Goal: Transaction & Acquisition: Purchase product/service

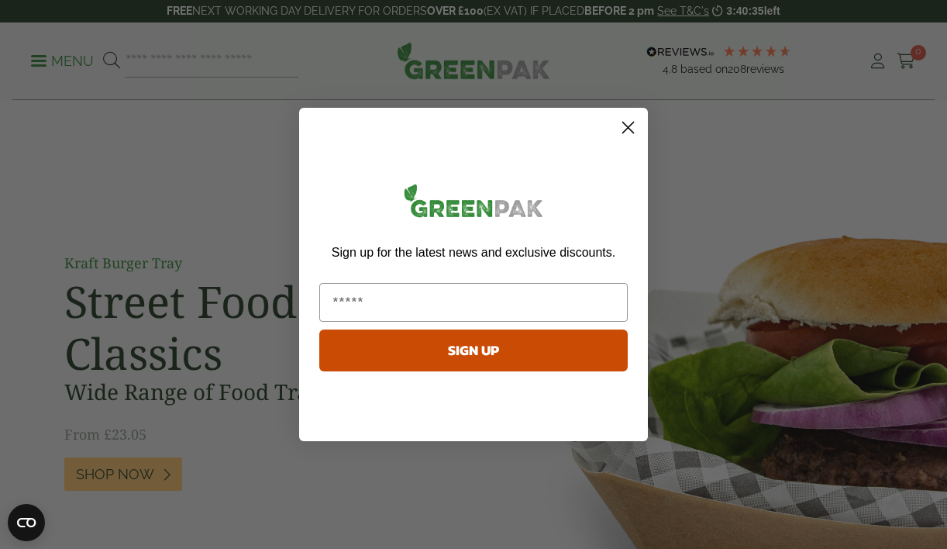
type input "**********"
click at [450, 347] on button "SIGN UP" at bounding box center [473, 350] width 308 height 42
click at [630, 125] on icon "Close dialog" at bounding box center [628, 127] width 11 height 11
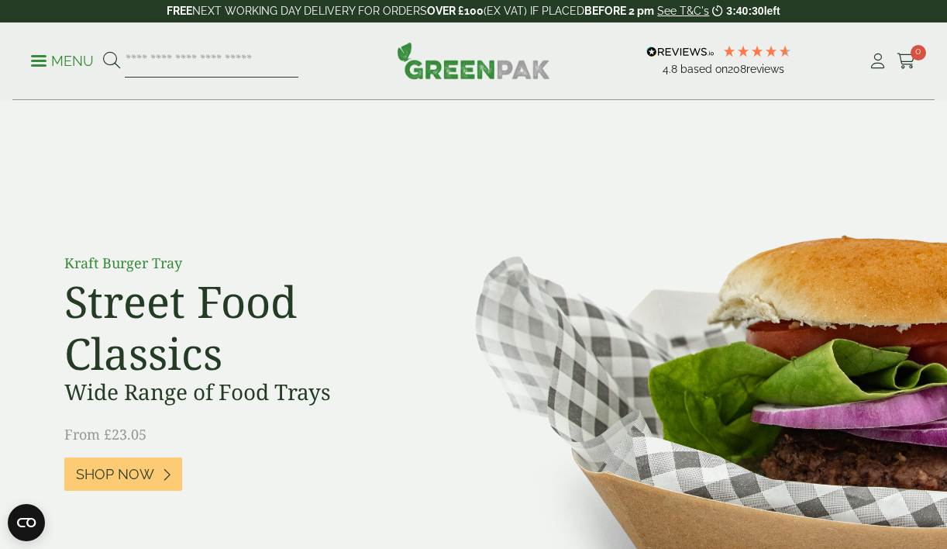
click at [177, 64] on input "search" at bounding box center [212, 61] width 174 height 33
type input "**********"
click at [111, 60] on button at bounding box center [111, 61] width 17 height 20
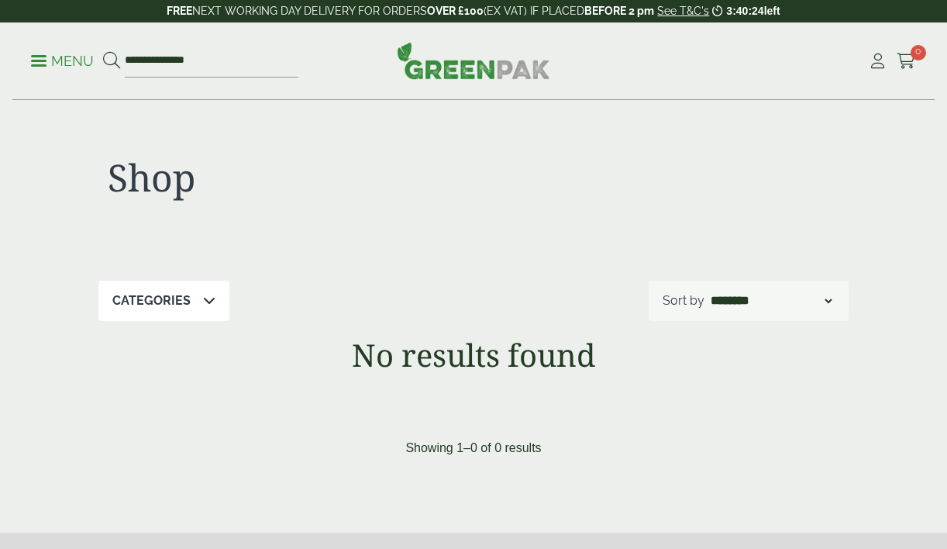
click at [217, 58] on input "**********" at bounding box center [212, 61] width 174 height 33
type input "**********"
click at [111, 60] on button at bounding box center [111, 61] width 17 height 20
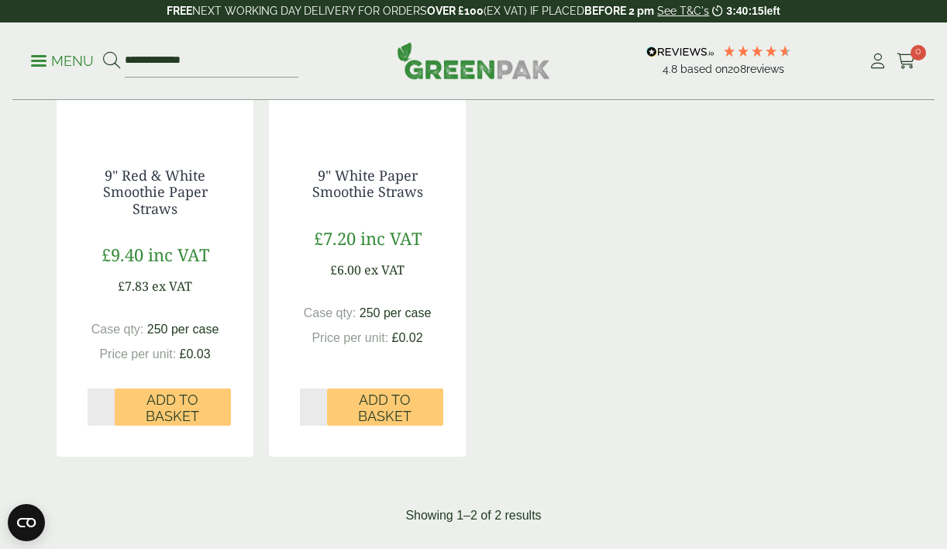
scroll to position [398, 0]
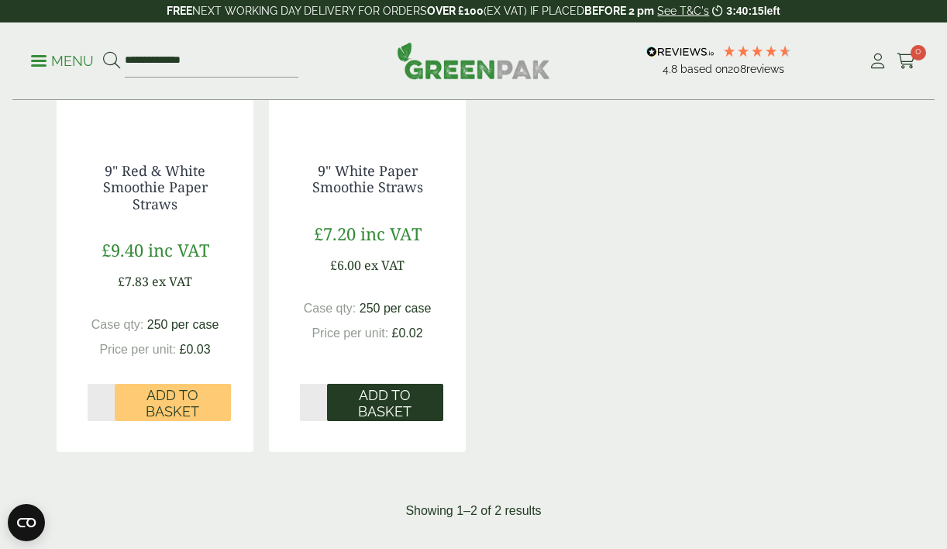
click at [383, 399] on span "Add to Basket" at bounding box center [385, 403] width 95 height 33
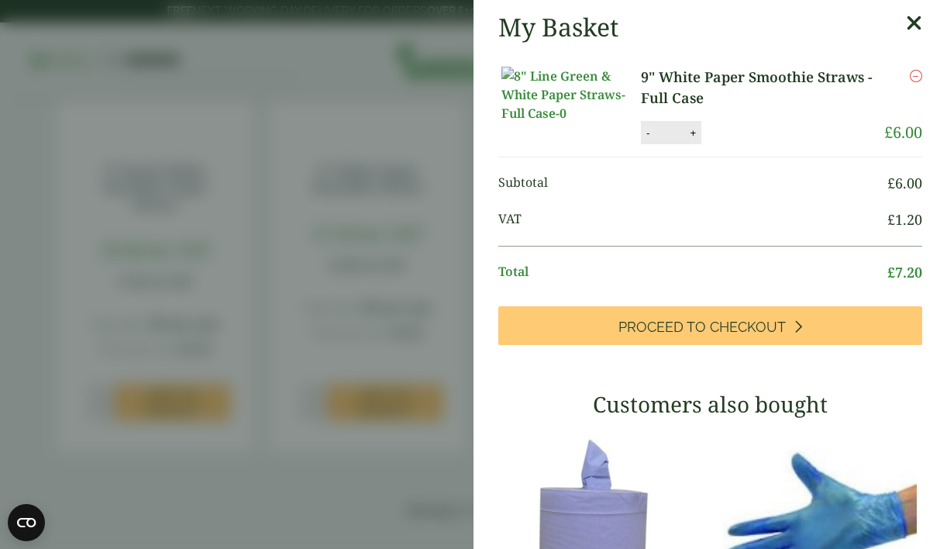
click at [653, 140] on button "-" at bounding box center [648, 132] width 12 height 13
type input "*"
click at [268, 173] on aside "My Basket 9" White Paper Smoothie Straws - Full Case 9" White Paper Smoothie St…" at bounding box center [473, 274] width 947 height 549
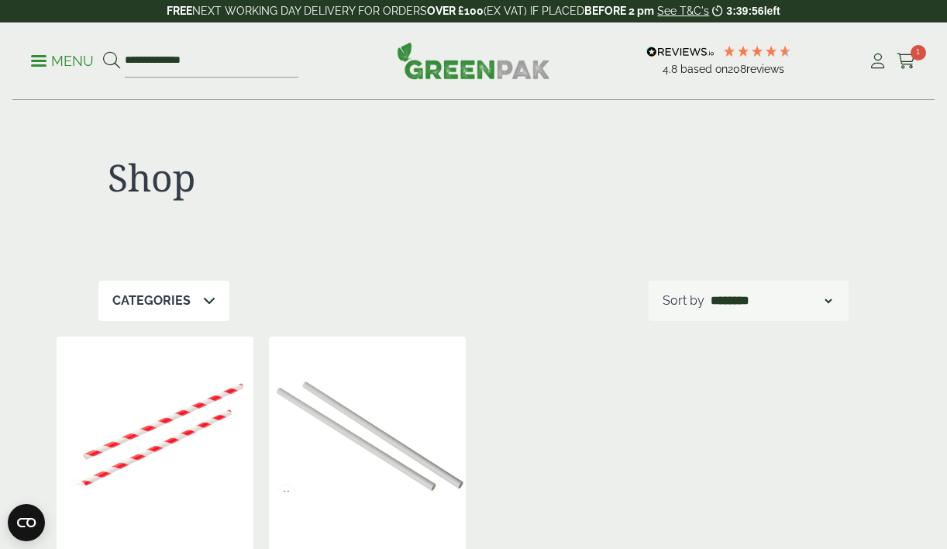
scroll to position [0, 0]
drag, startPoint x: 223, startPoint y: 70, endPoint x: 120, endPoint y: 53, distance: 104.4
click at [120, 53] on form "**********" at bounding box center [200, 61] width 195 height 33
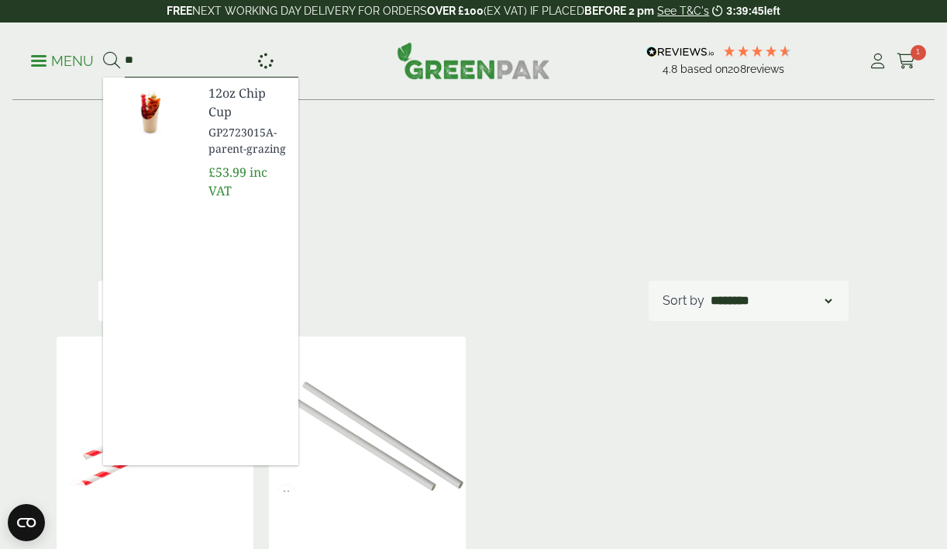
type input "*"
type input "*********"
click at [233, 92] on span "16oz r PET Deli Container" at bounding box center [248, 112] width 78 height 56
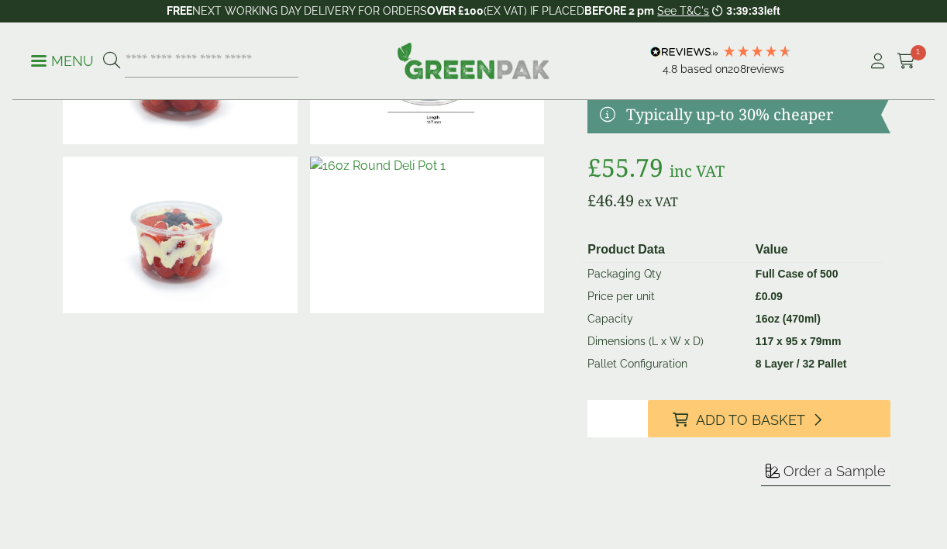
type input "*"
click at [635, 415] on input "*" at bounding box center [618, 418] width 60 height 37
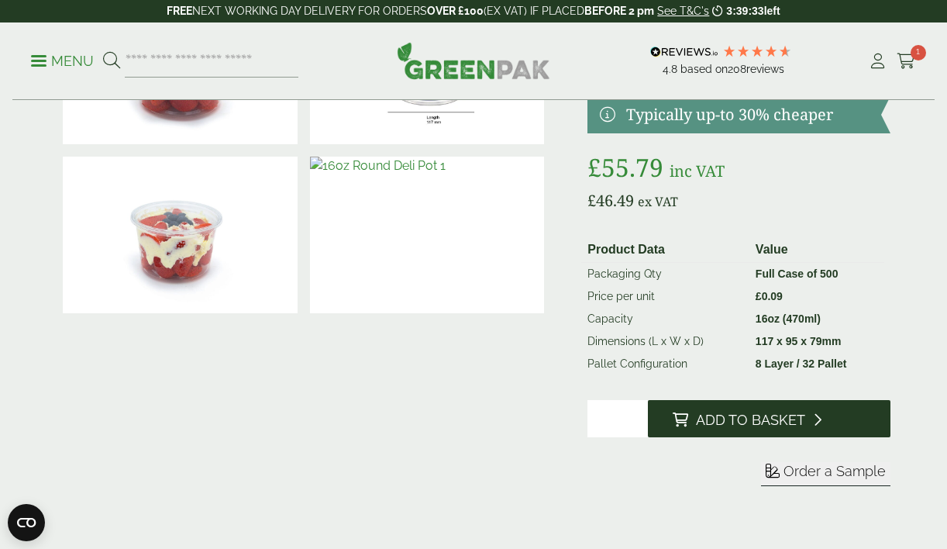
click at [708, 419] on span "Add to Basket" at bounding box center [750, 420] width 109 height 17
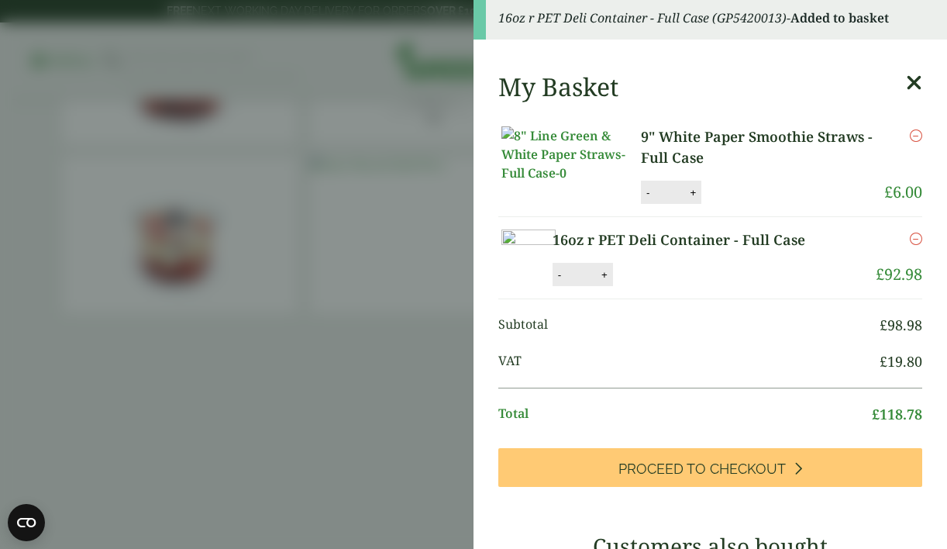
scroll to position [5, 0]
click at [341, 421] on aside "16oz r PET Deli Container - Full Case (GP5420013) - Added to basket My Basket 9…" at bounding box center [473, 274] width 947 height 549
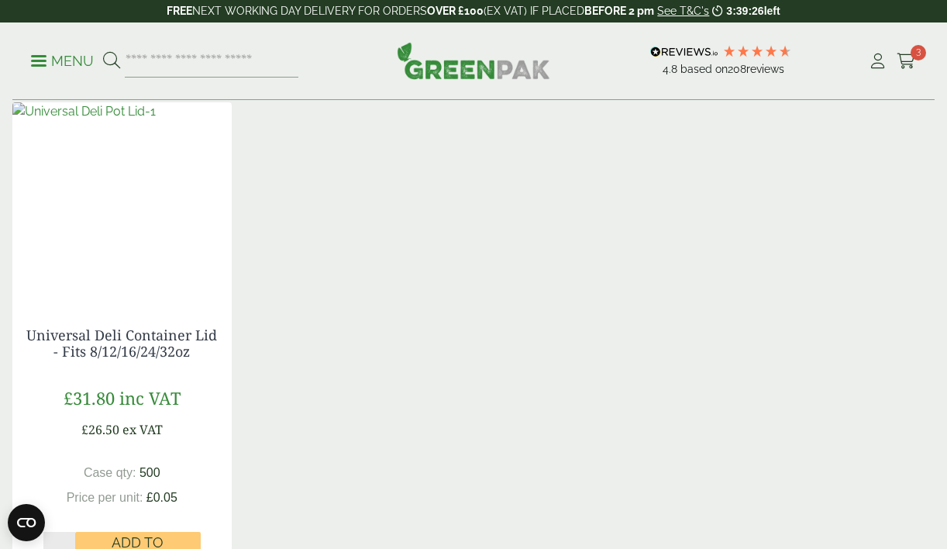
scroll to position [1243, 0]
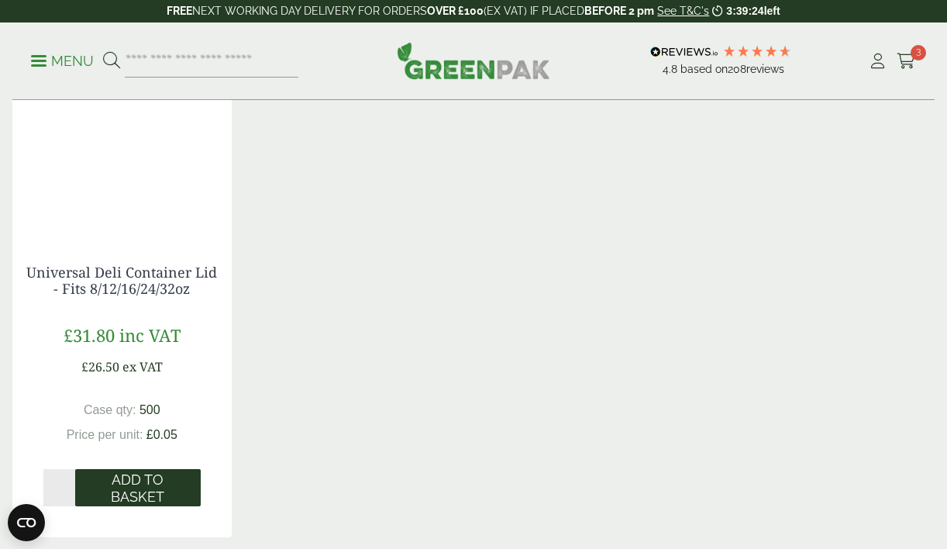
click at [117, 477] on span "Add to Basket" at bounding box center [138, 487] width 104 height 33
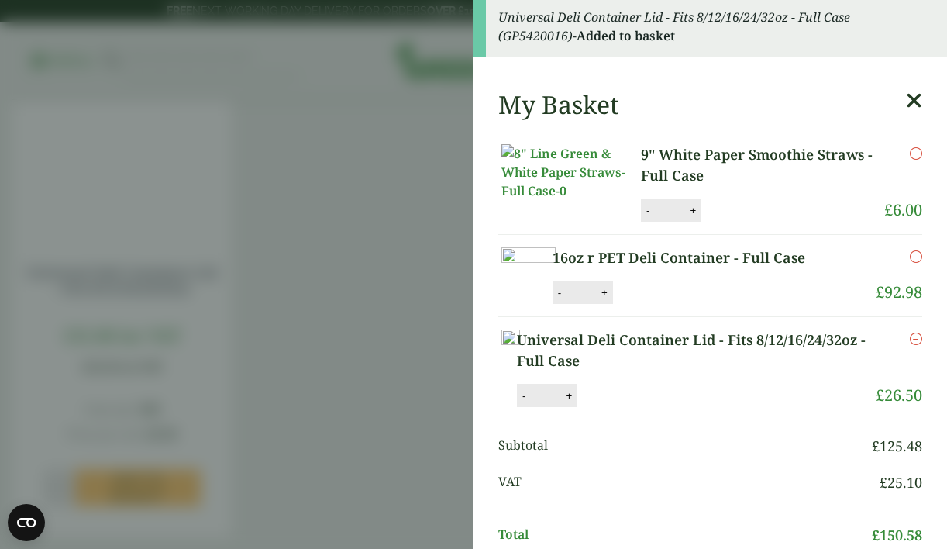
click at [343, 301] on aside "Universal Deli Container Lid - Fits 8/12/16/24/32oz - Full Case (GP5420016) - A…" at bounding box center [473, 274] width 947 height 549
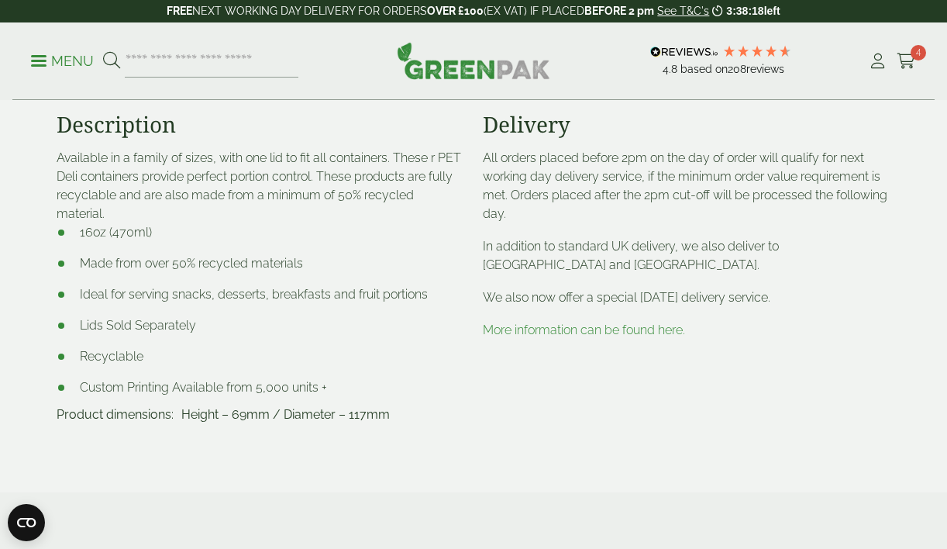
scroll to position [581, 0]
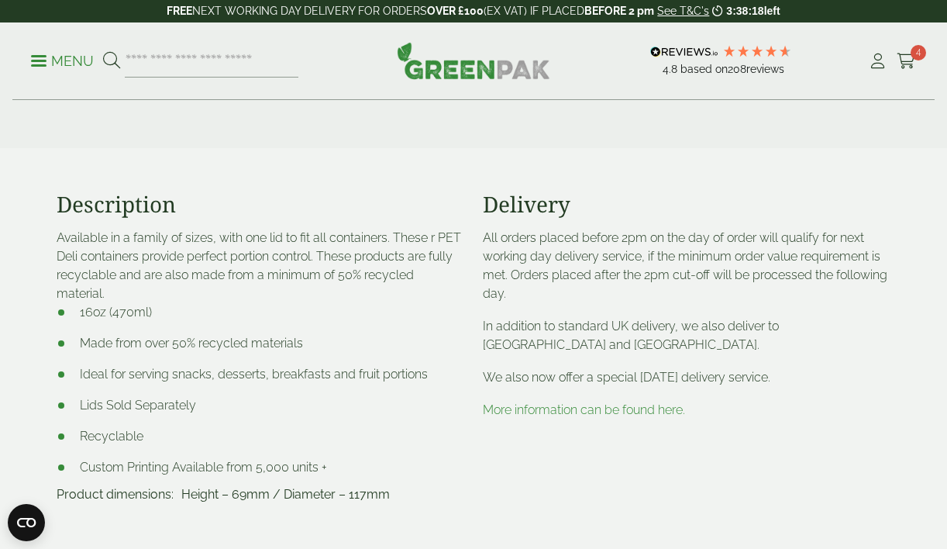
click at [204, 79] on div "Menu 4.8 Based on 208 reviews My Account 4" at bounding box center [473, 61] width 922 height 78
click at [191, 57] on input "search" at bounding box center [212, 61] width 174 height 33
type input "*"
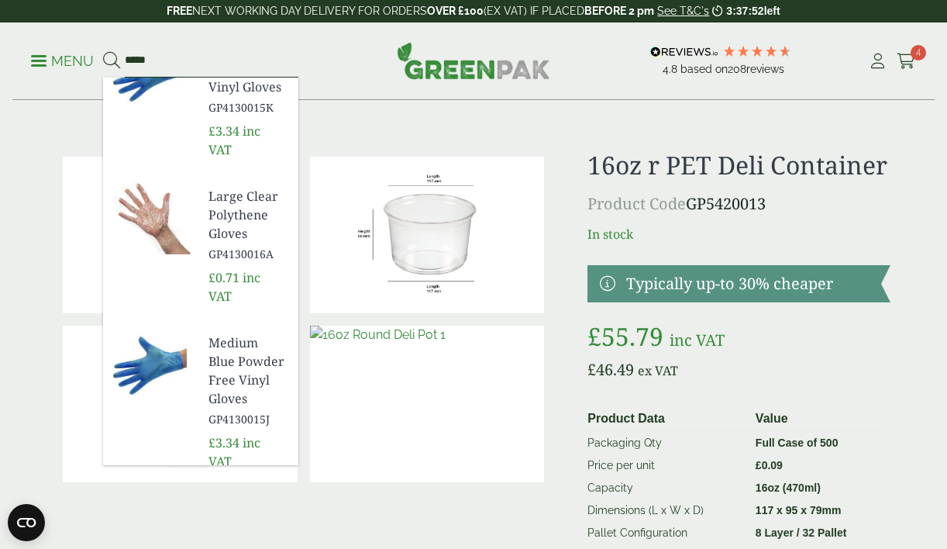
scroll to position [45, 0]
type input "*****"
click at [228, 350] on span "Medium Blue Powder Free Vinyl Gloves" at bounding box center [248, 369] width 78 height 74
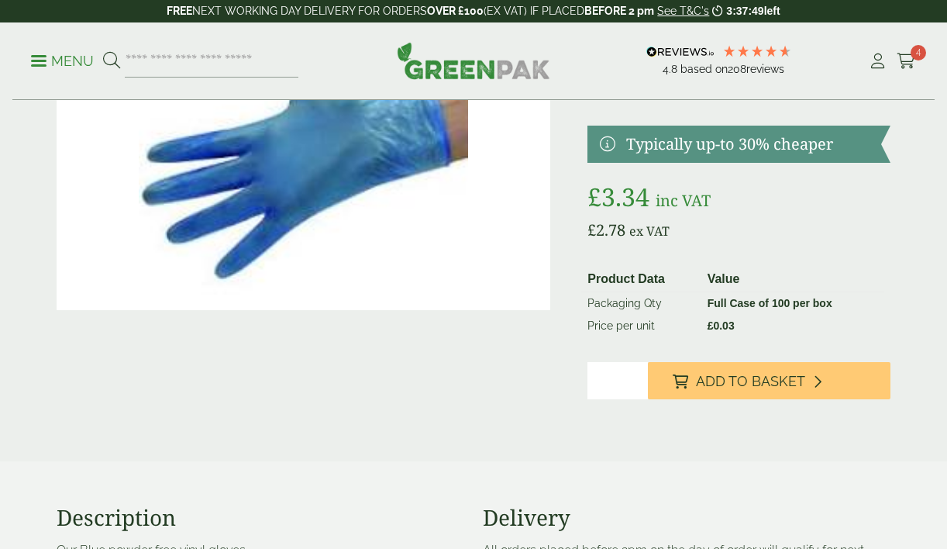
click at [636, 376] on input "*" at bounding box center [618, 380] width 60 height 37
type input "*"
click at [636, 376] on input "*" at bounding box center [618, 380] width 60 height 37
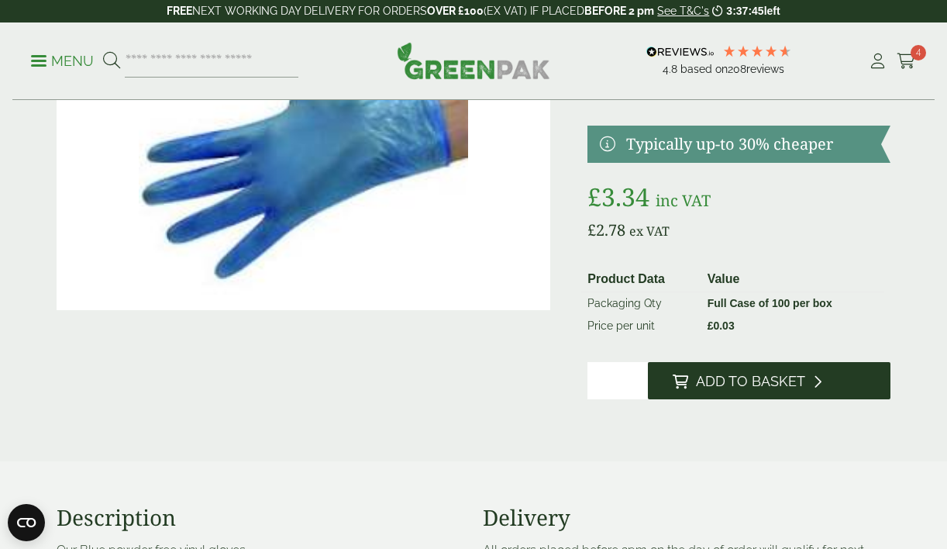
click at [734, 378] on span "Add to Basket" at bounding box center [750, 381] width 109 height 17
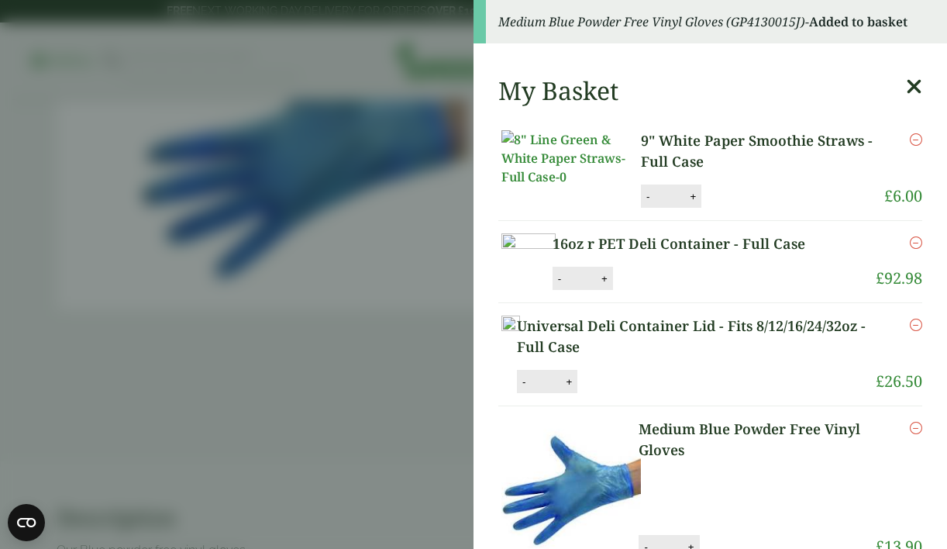
click at [347, 411] on aside "Medium Blue Powder Free Vinyl Gloves (GP4130015J) - Added to basket My Basket 9…" at bounding box center [473, 274] width 947 height 549
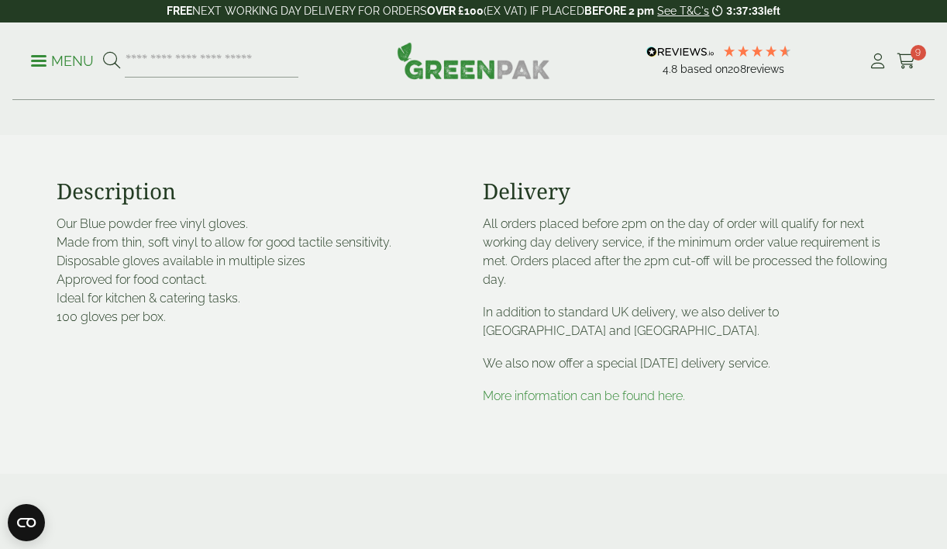
scroll to position [497, 0]
click at [260, 60] on input "search" at bounding box center [212, 61] width 174 height 33
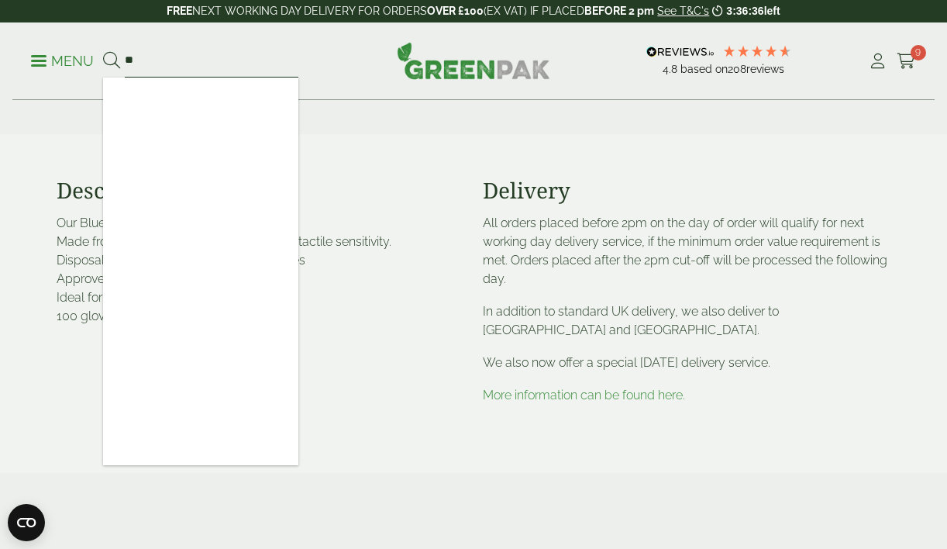
type input "*"
type input "*********"
click at [111, 60] on button at bounding box center [111, 61] width 17 height 20
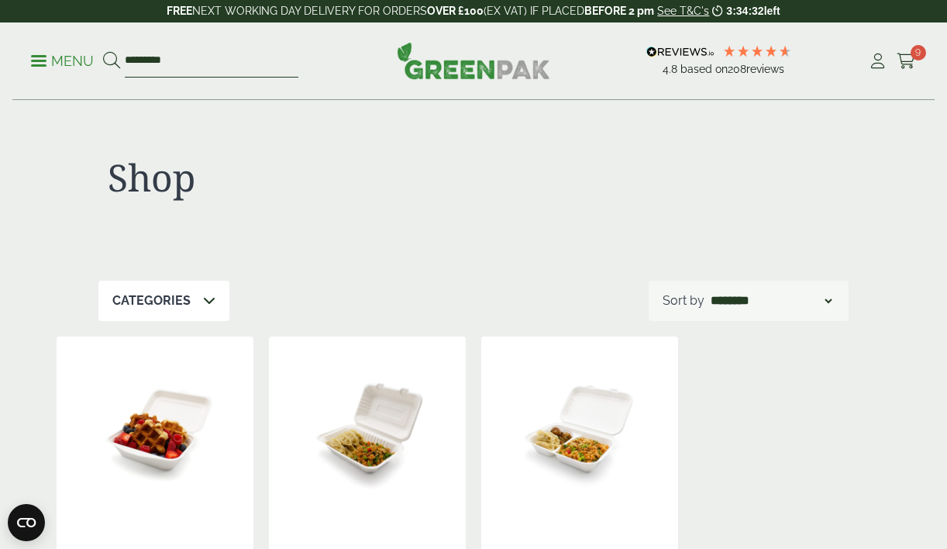
click at [221, 53] on input "*********" at bounding box center [212, 61] width 174 height 33
type input "*"
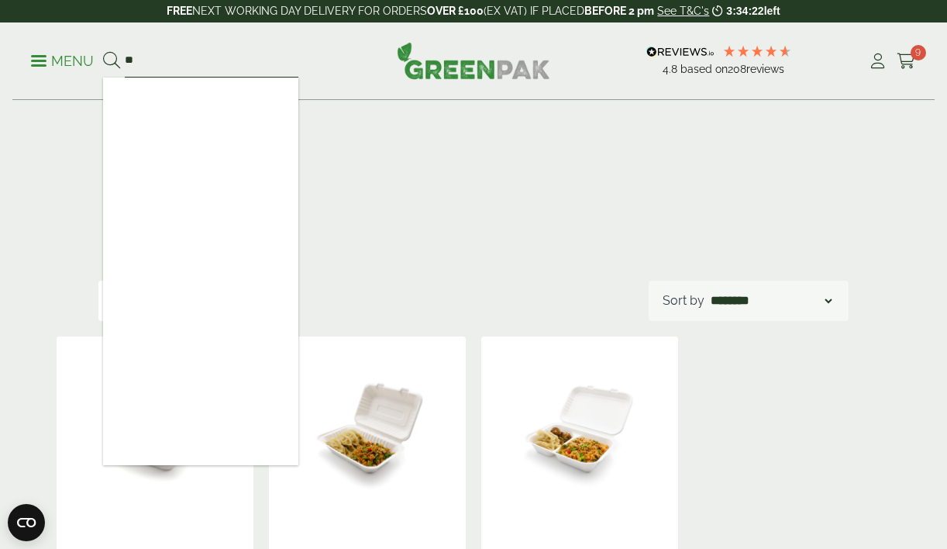
type input "*"
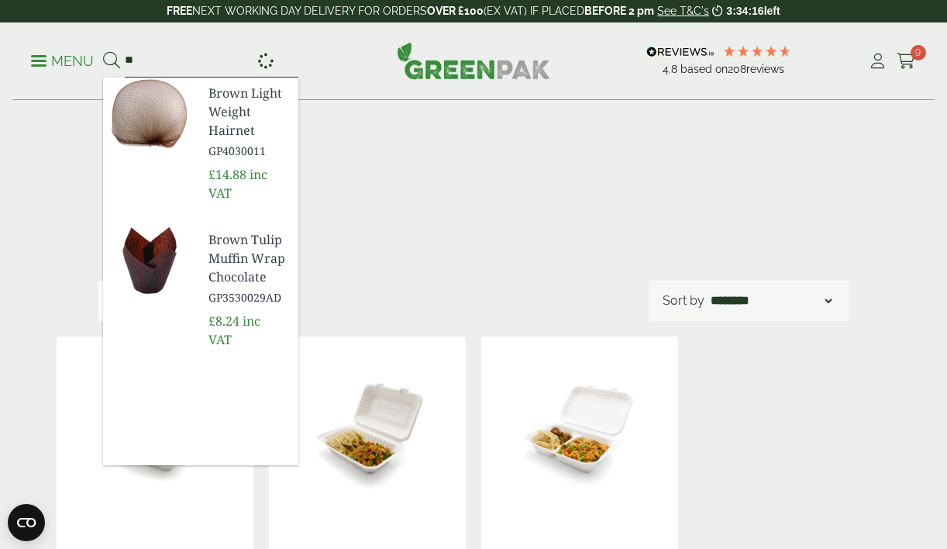
type input "*"
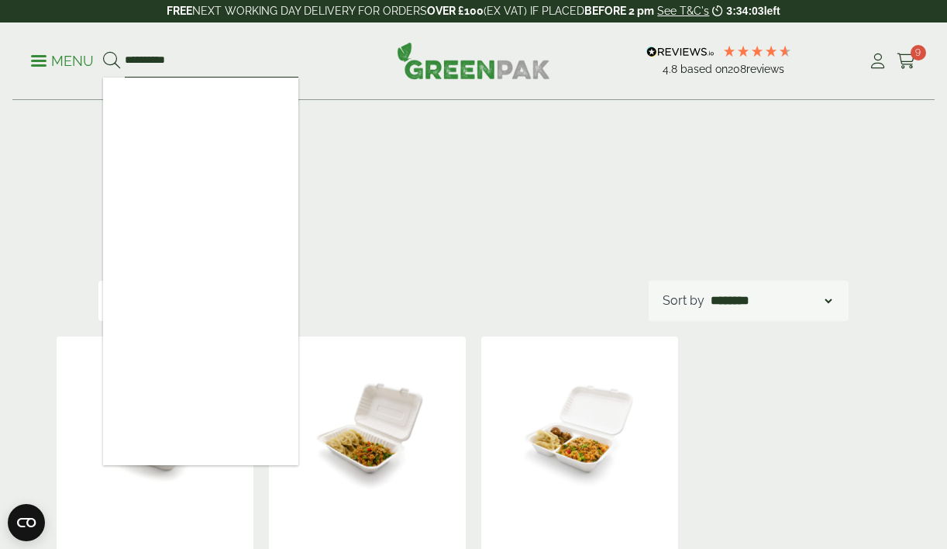
type input "**********"
click at [111, 60] on button at bounding box center [111, 61] width 17 height 20
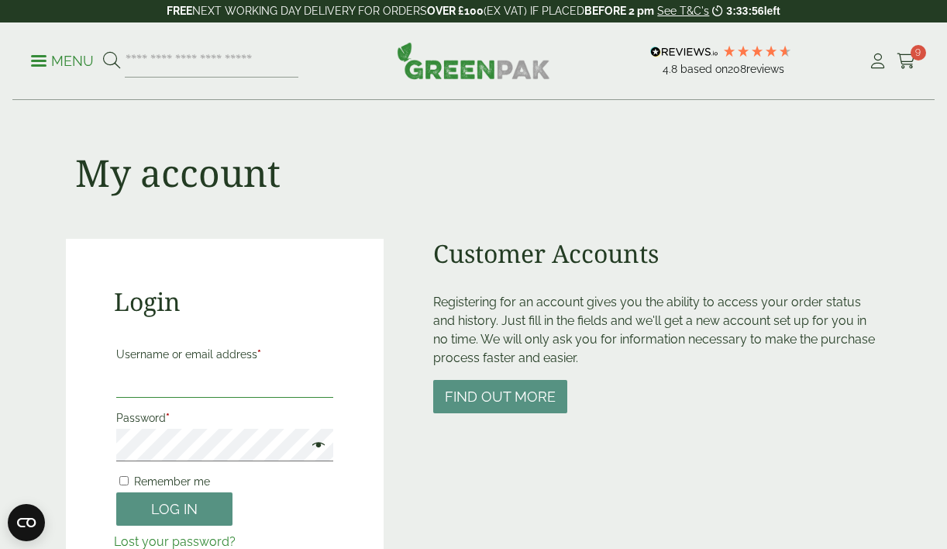
type input "**********"
click at [180, 498] on button "Log in" at bounding box center [174, 508] width 116 height 33
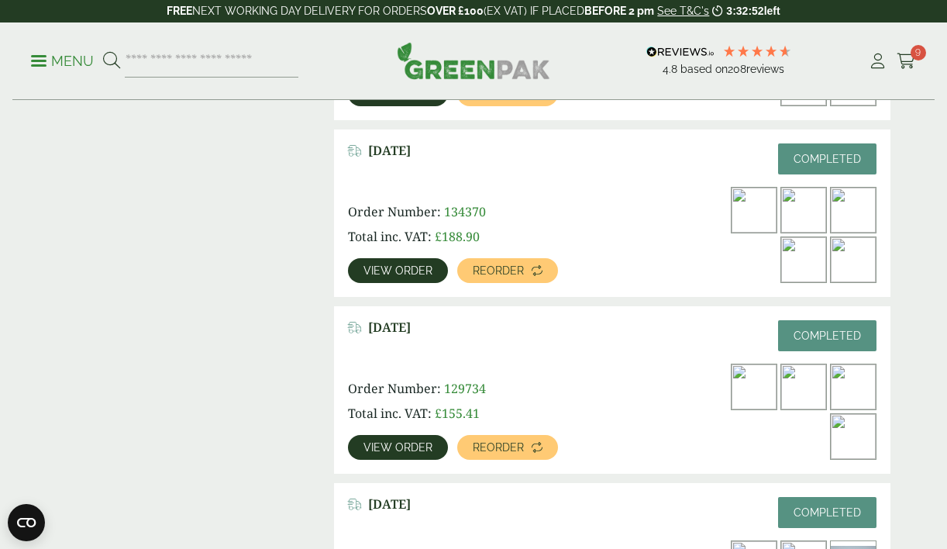
scroll to position [919, 0]
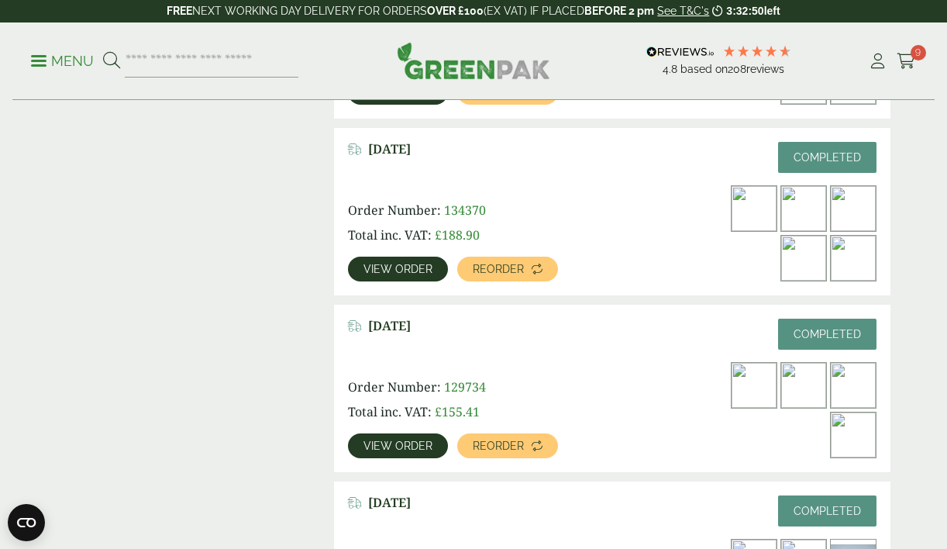
click at [850, 194] on img at bounding box center [853, 208] width 45 height 45
click at [409, 267] on span "View order" at bounding box center [398, 269] width 69 height 11
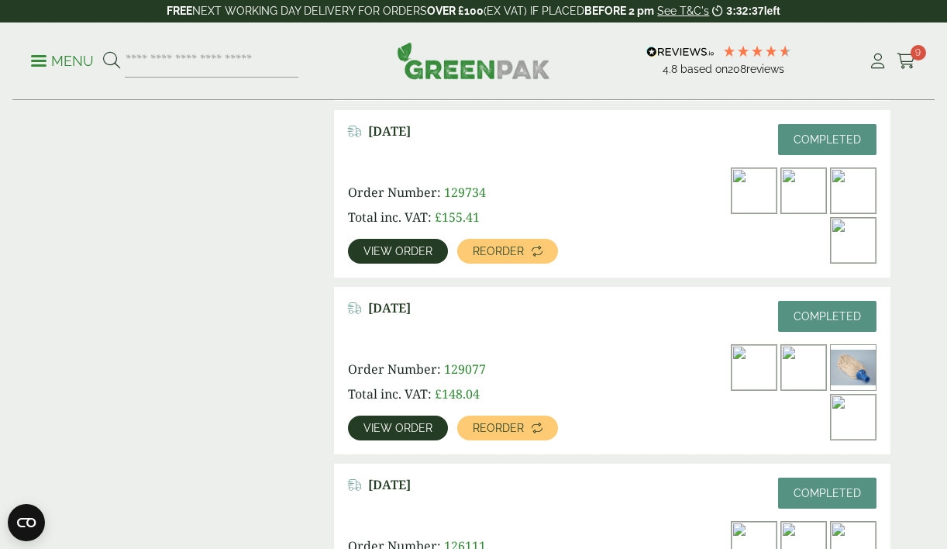
click at [410, 253] on span "View order" at bounding box center [398, 251] width 69 height 11
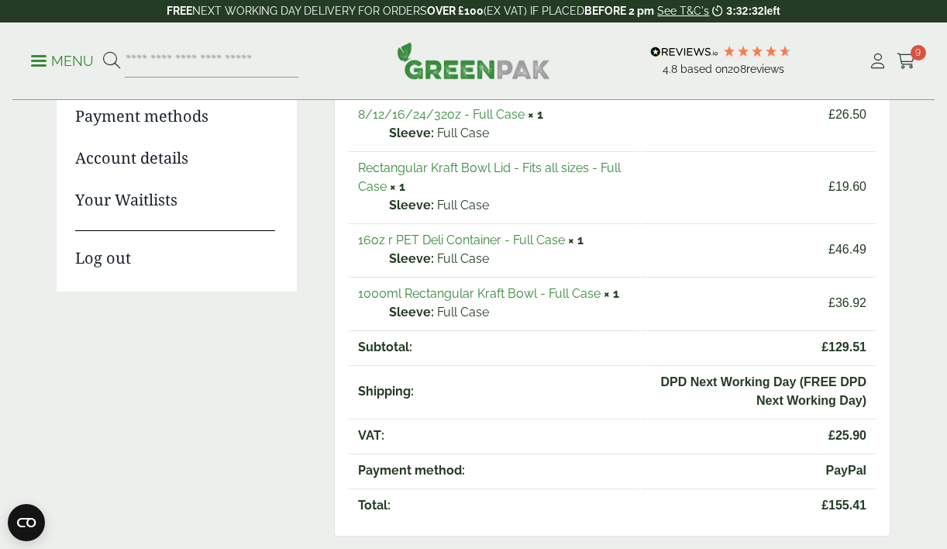
click at [524, 291] on link "1000ml Rectangular Kraft Bowl - Full Case" at bounding box center [479, 293] width 243 height 15
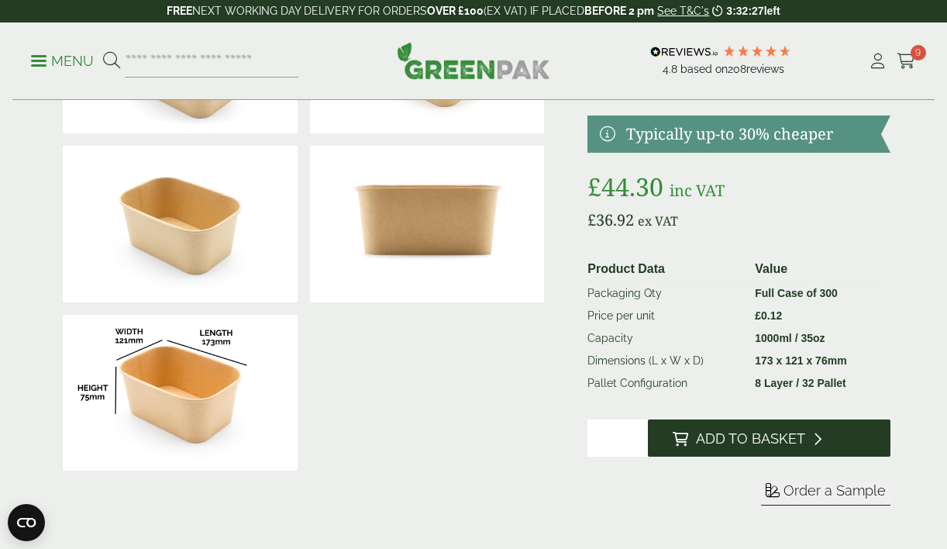
click at [708, 429] on button "Add to Basket" at bounding box center [769, 437] width 243 height 37
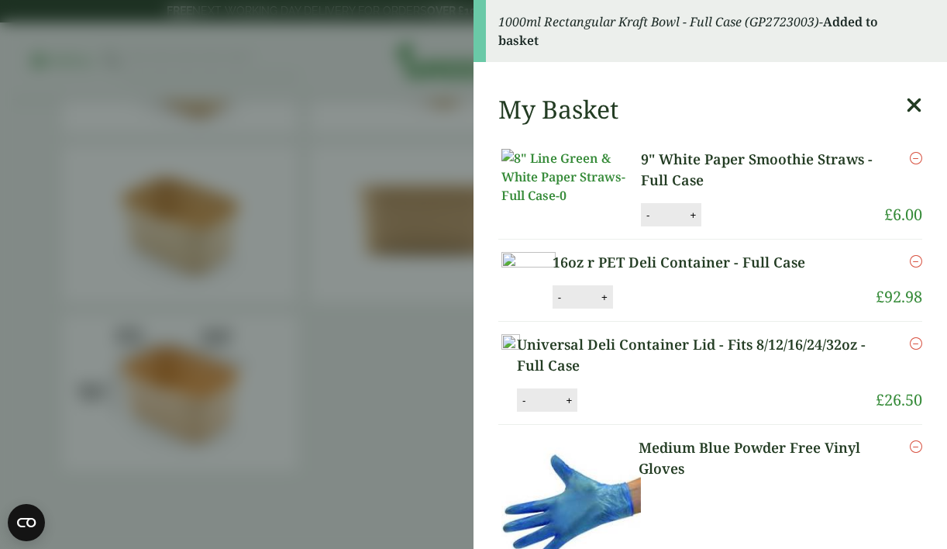
click at [919, 159] on icon "Remove this item" at bounding box center [916, 158] width 12 height 12
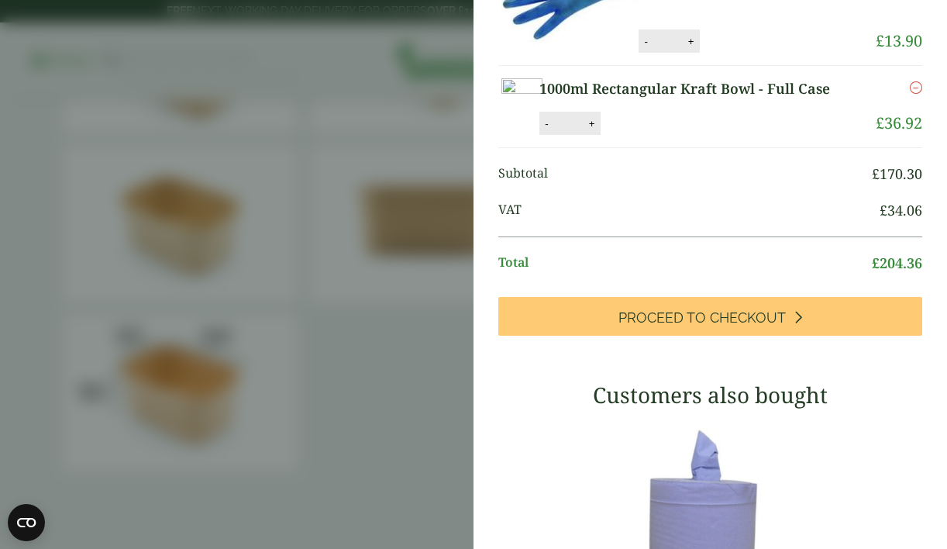
scroll to position [507, 0]
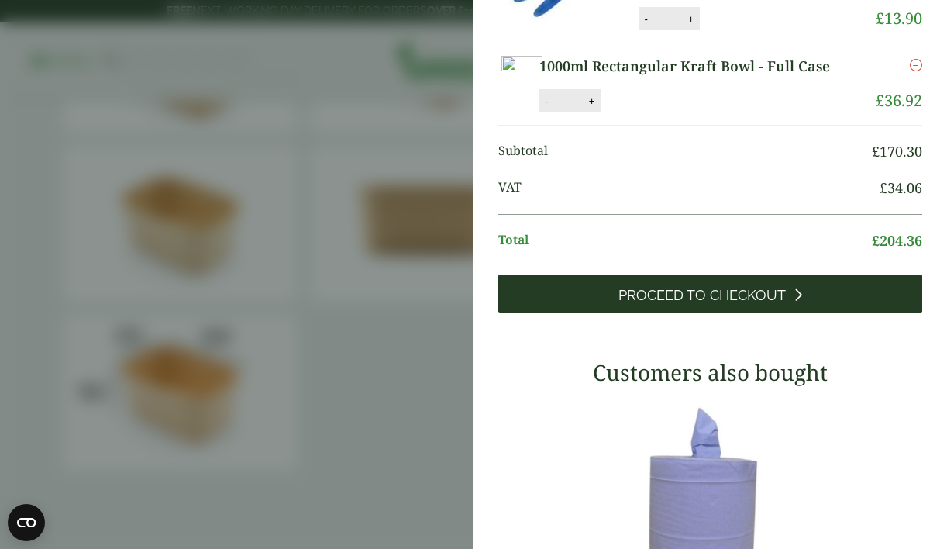
click at [711, 304] on span "Proceed to Checkout" at bounding box center [702, 295] width 167 height 17
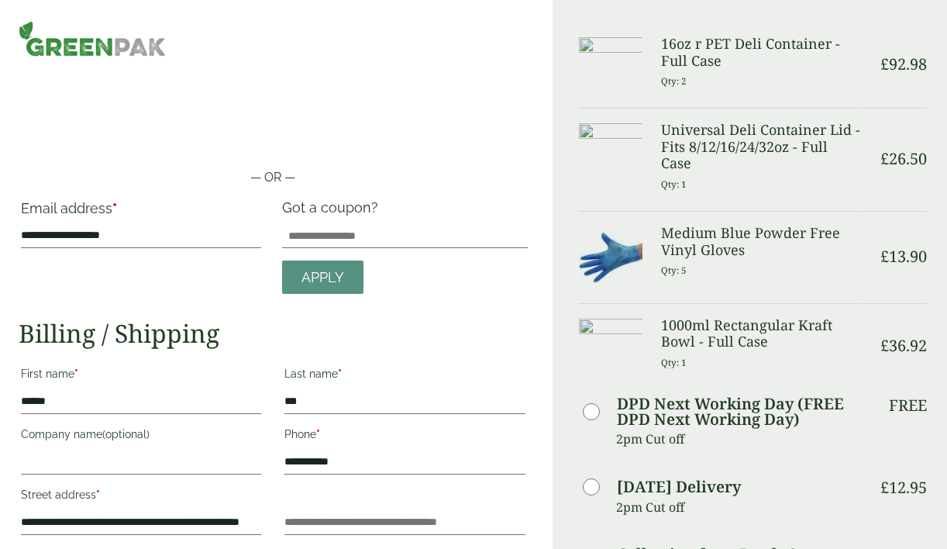
scroll to position [308, 0]
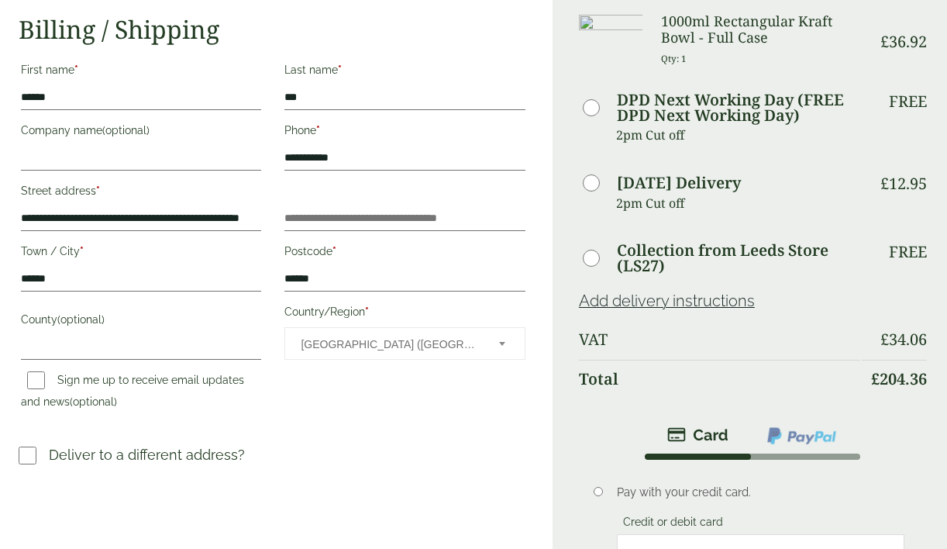
click at [808, 437] on img at bounding box center [802, 436] width 72 height 20
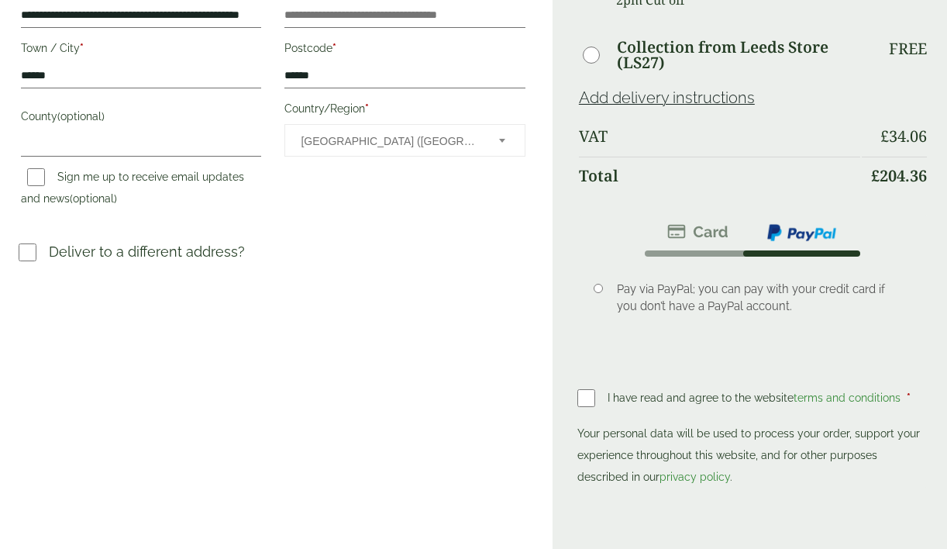
scroll to position [512, 0]
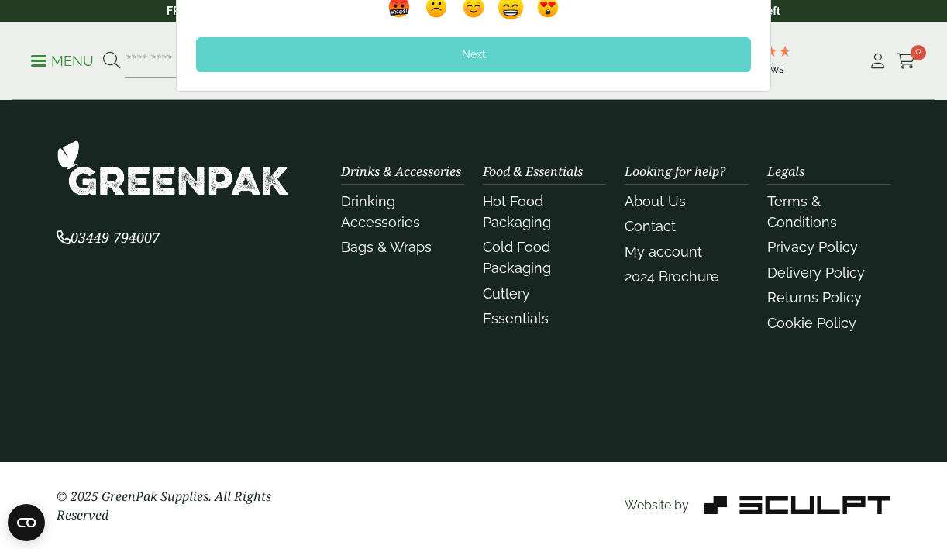
scroll to position [1130, 0]
